Goal: Book appointment/travel/reservation

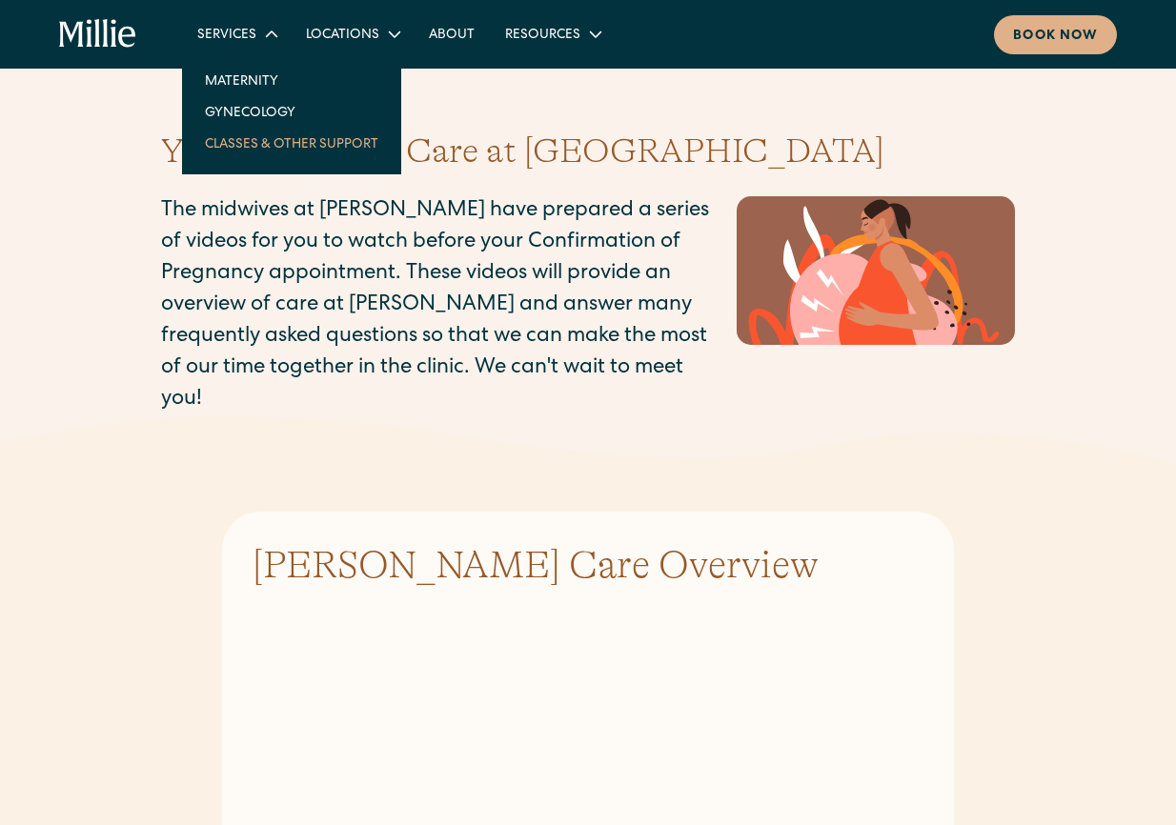
click at [263, 144] on link "Classes & Other Support" at bounding box center [292, 143] width 204 height 31
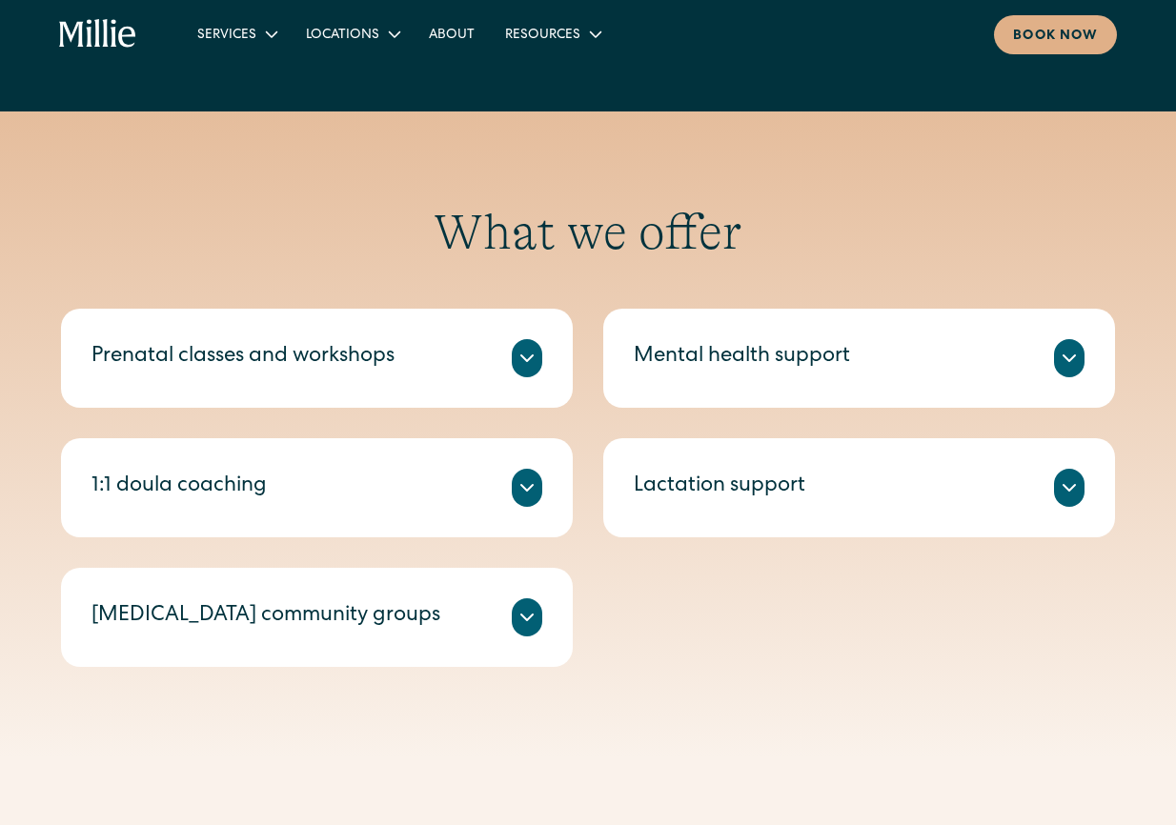
scroll to position [668, 0]
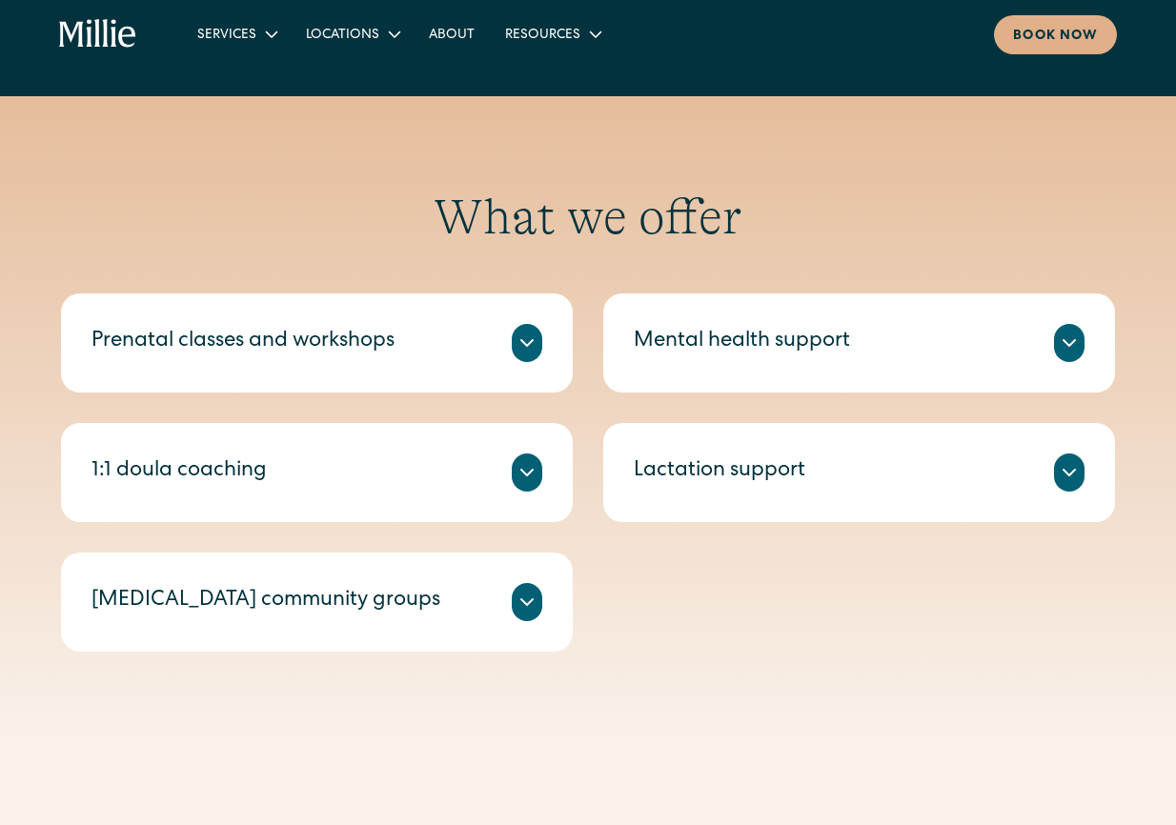
click at [516, 348] on icon at bounding box center [526, 343] width 23 height 23
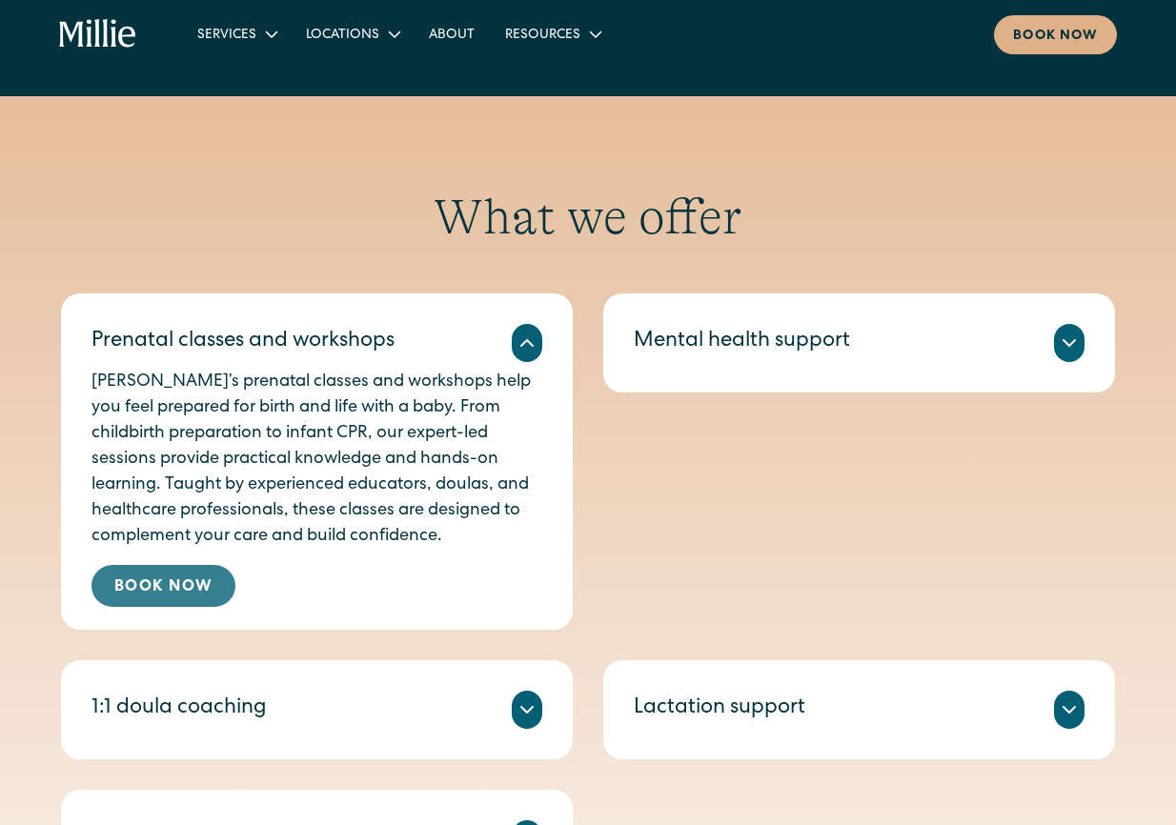
click at [191, 588] on link "Book Now" at bounding box center [163, 586] width 144 height 42
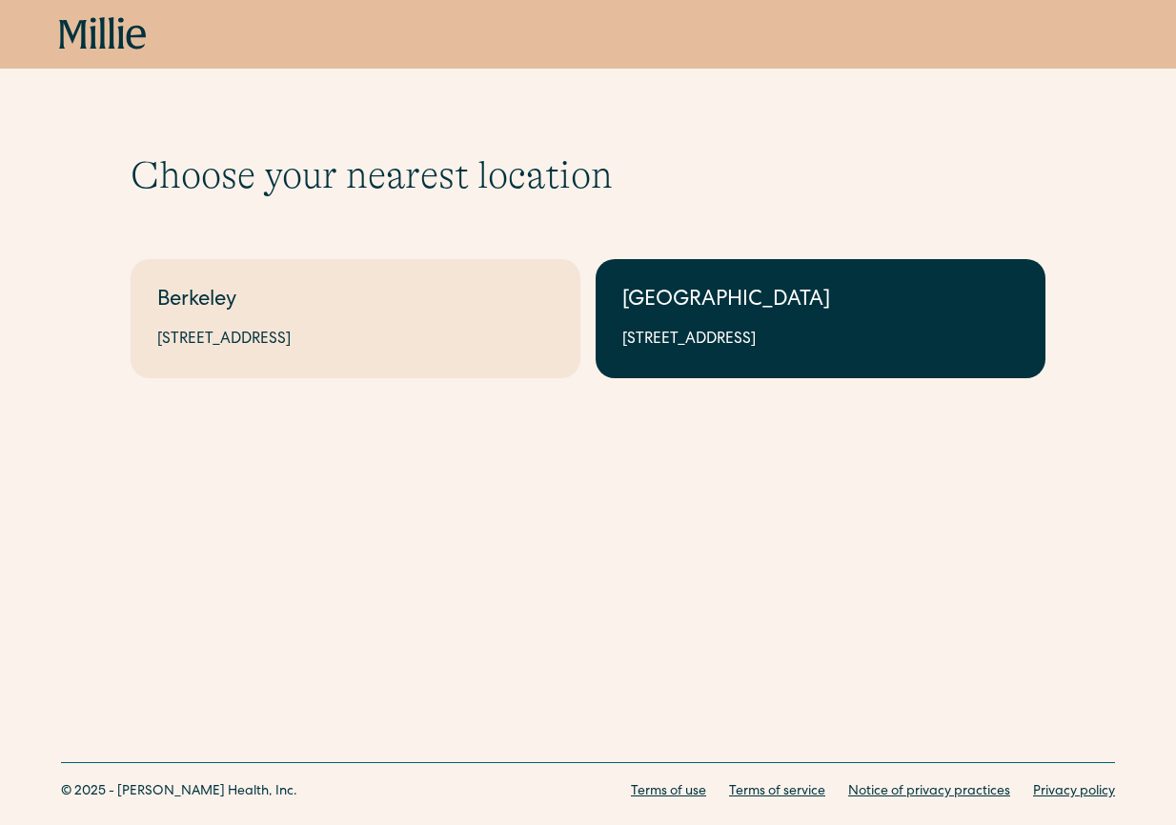
click at [719, 344] on div "1471 Saratoga Ave, Suite 101, San Jose, CA 95129" at bounding box center [820, 340] width 396 height 23
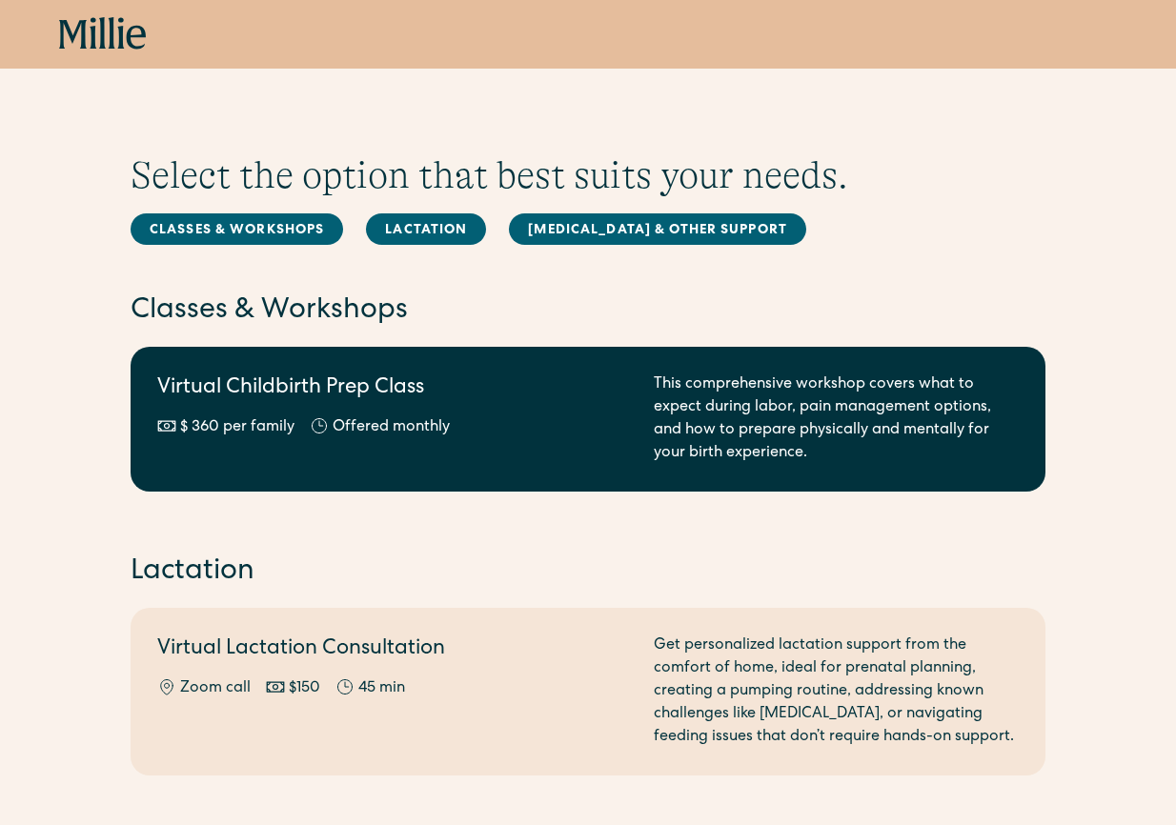
click at [598, 416] on div "$ 360 per family Offered monthly Every other month" at bounding box center [393, 427] width 473 height 23
